Goal: Task Accomplishment & Management: Manage account settings

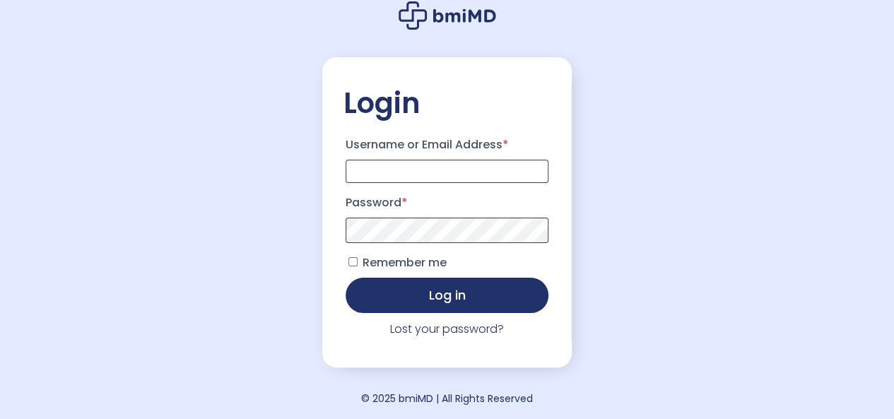
scroll to position [14, 0]
click at [435, 169] on input "Username or Email Address *" at bounding box center [448, 170] width 204 height 23
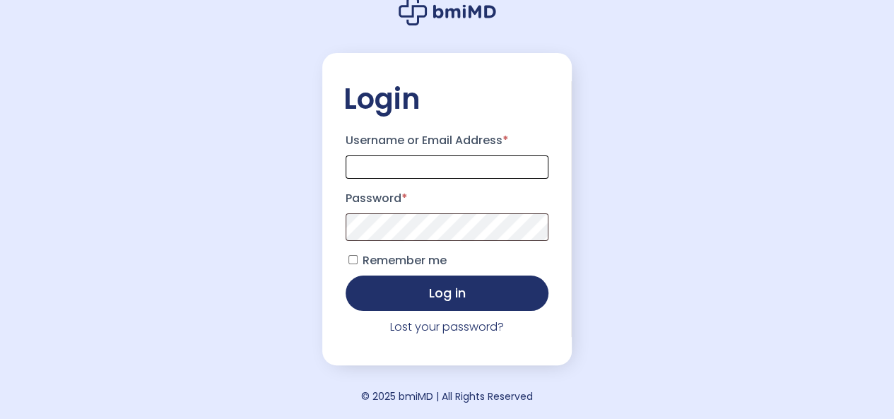
click at [438, 168] on input "Username or Email Address *" at bounding box center [448, 166] width 204 height 23
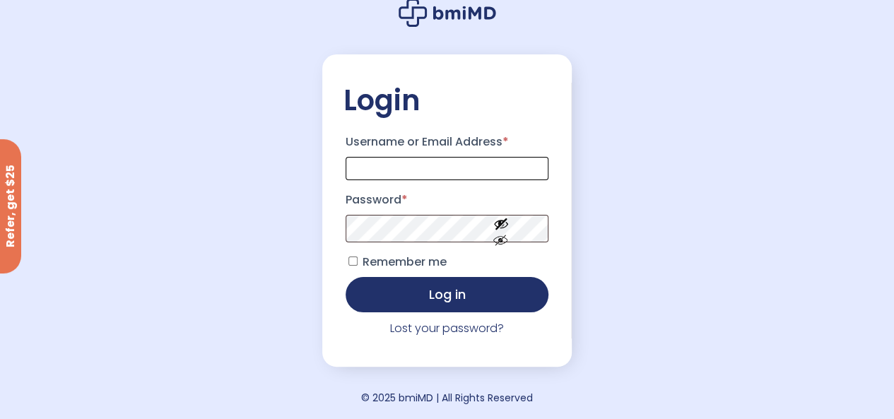
type input "**********"
click at [346, 277] on button "Log in" at bounding box center [448, 294] width 204 height 35
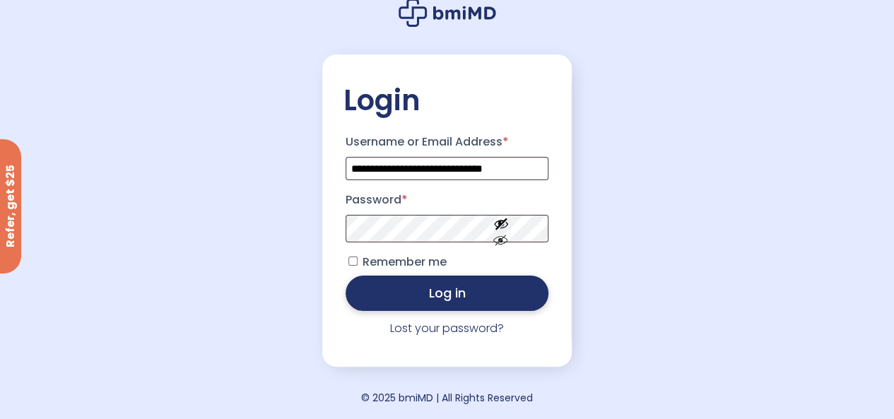
click at [476, 295] on button "Log in" at bounding box center [448, 293] width 204 height 35
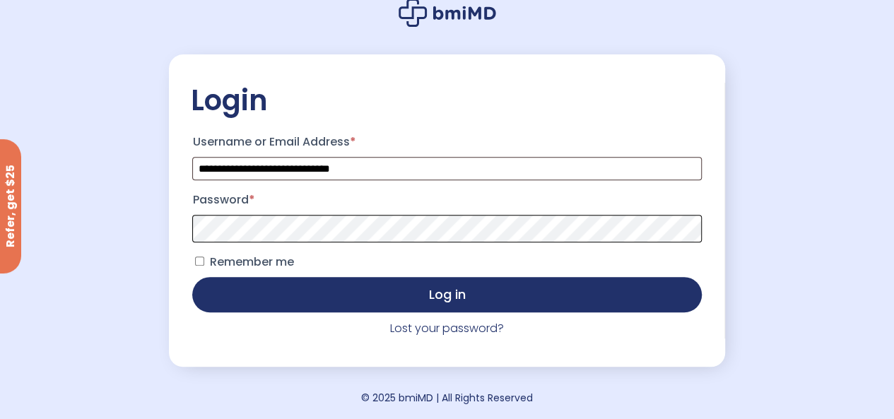
scroll to position [87, 0]
click at [192, 277] on button "Log in" at bounding box center [446, 294] width 509 height 35
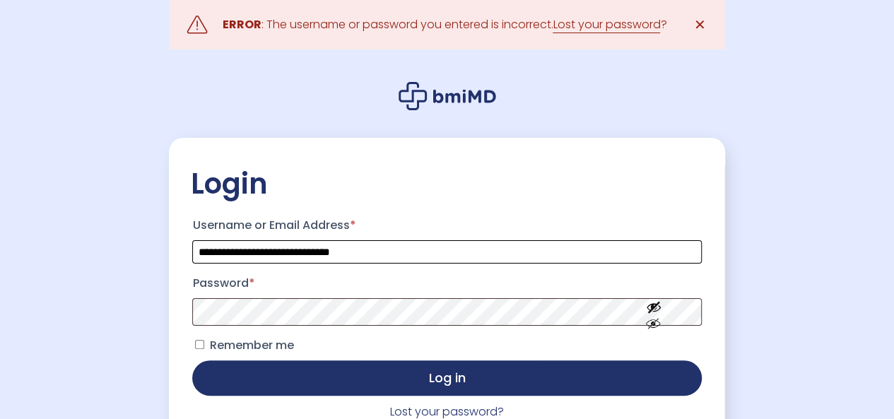
drag, startPoint x: 305, startPoint y: 255, endPoint x: 324, endPoint y: 252, distance: 18.7
click at [324, 252] on input "**********" at bounding box center [446, 251] width 509 height 23
type input "**********"
click at [192, 360] on button "Log in" at bounding box center [446, 377] width 509 height 35
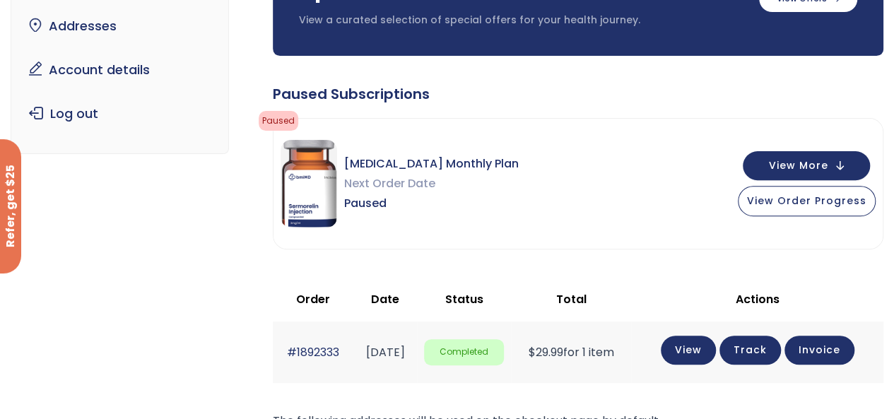
scroll to position [212, 0]
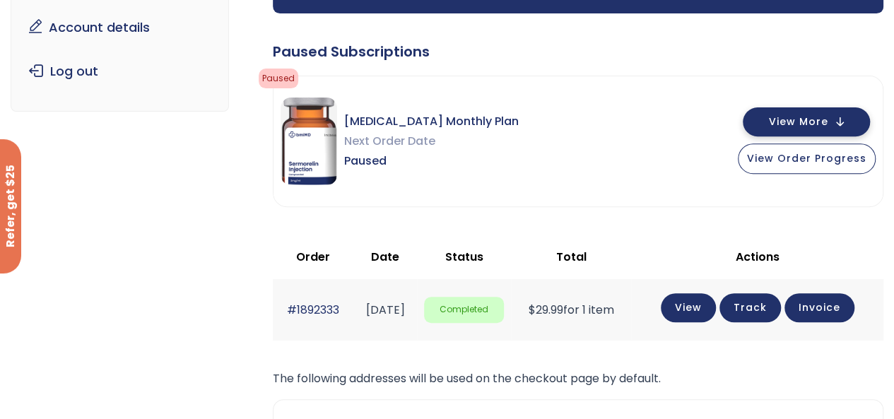
click at [855, 115] on button "View More" at bounding box center [806, 121] width 127 height 29
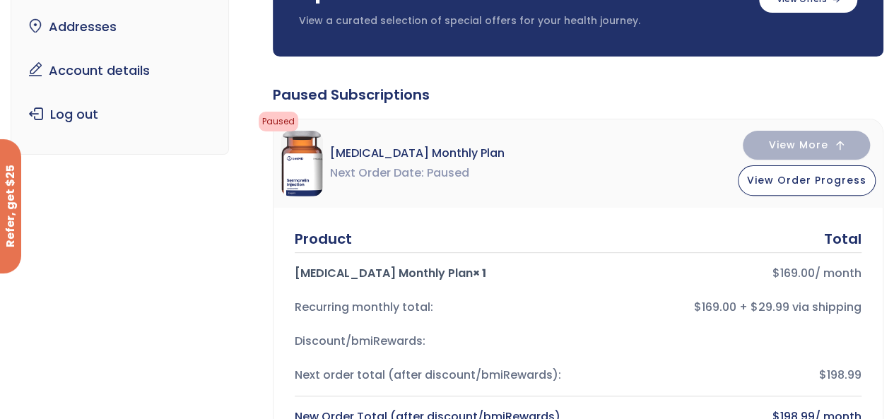
scroll to position [0, 0]
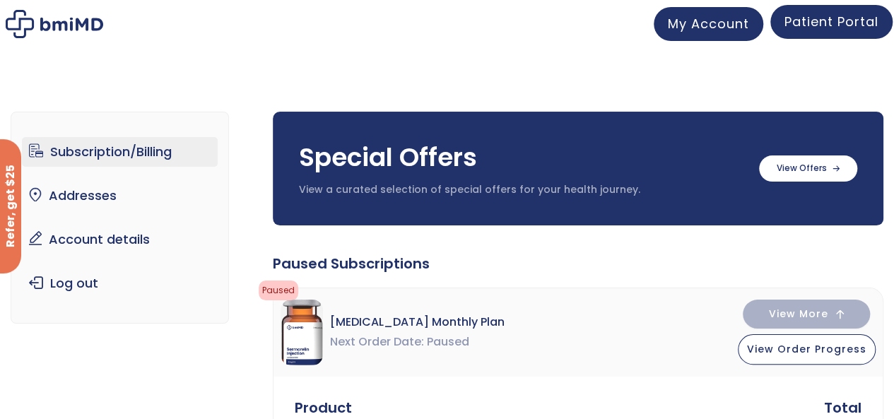
click at [825, 26] on span "Patient Portal" at bounding box center [831, 22] width 94 height 18
